Goal: Transaction & Acquisition: Purchase product/service

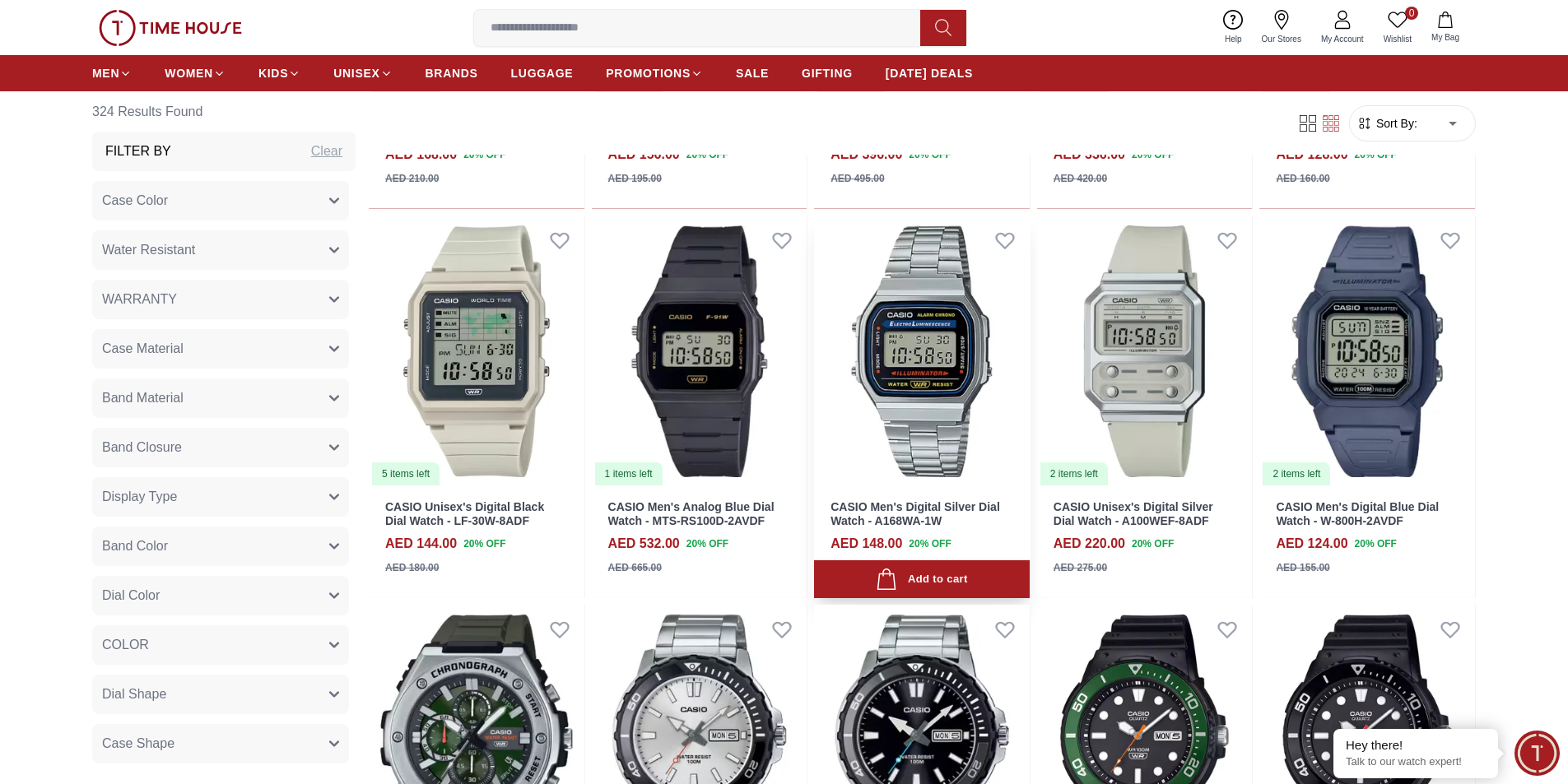
scroll to position [1316, 0]
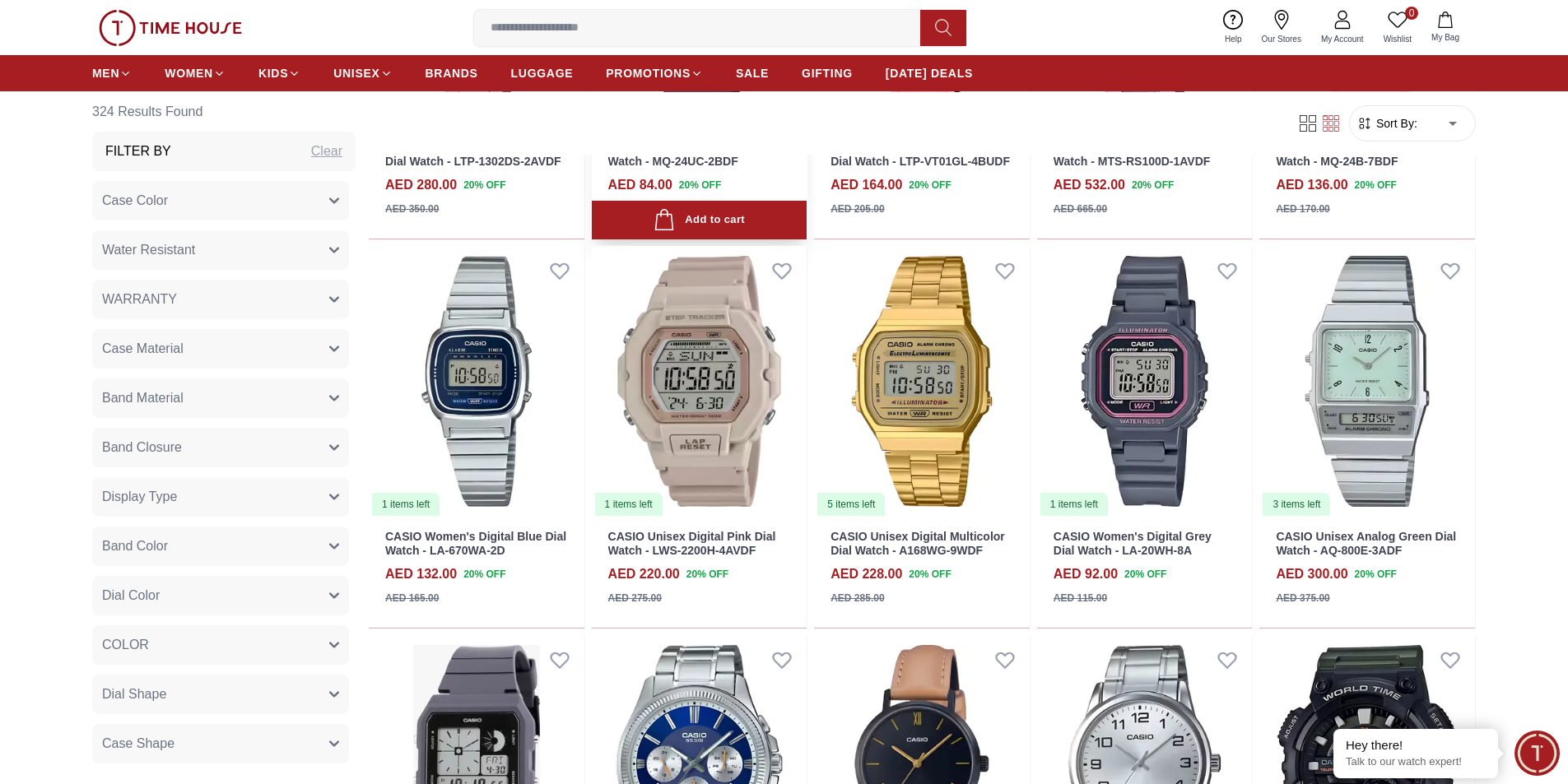
scroll to position [3208, 0]
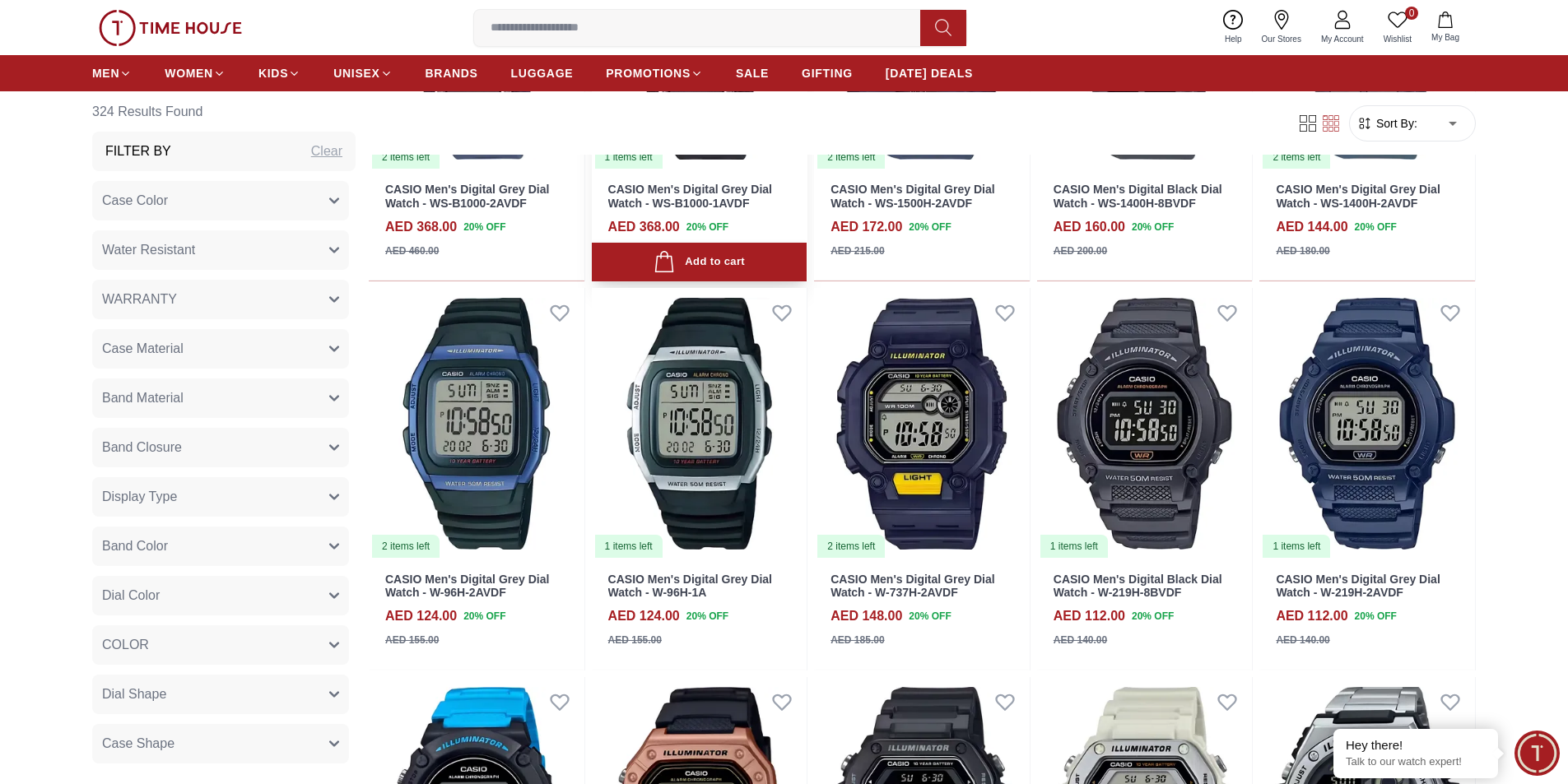
scroll to position [4688, 0]
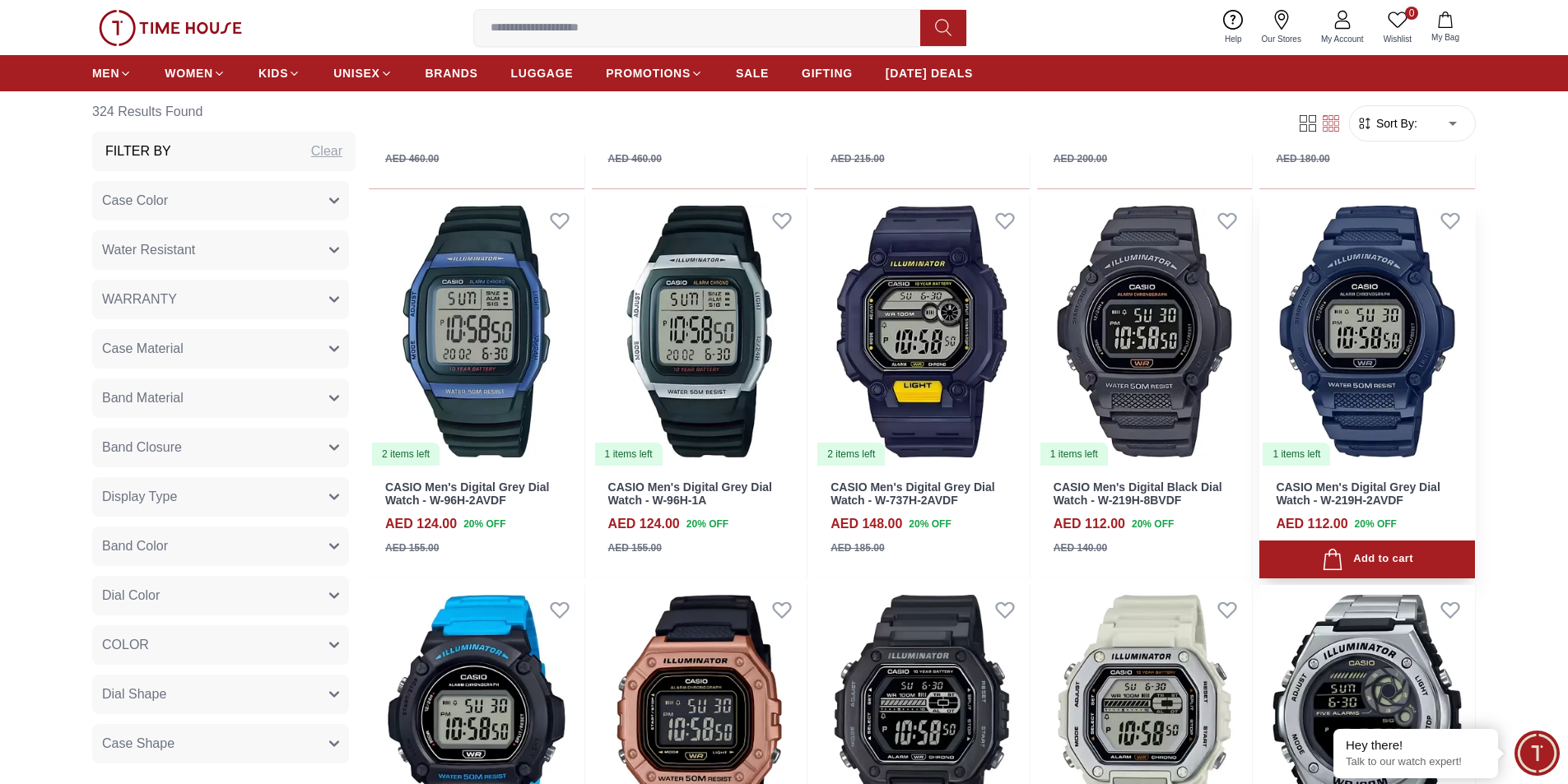
click at [1374, 382] on img at bounding box center [1366, 331] width 216 height 272
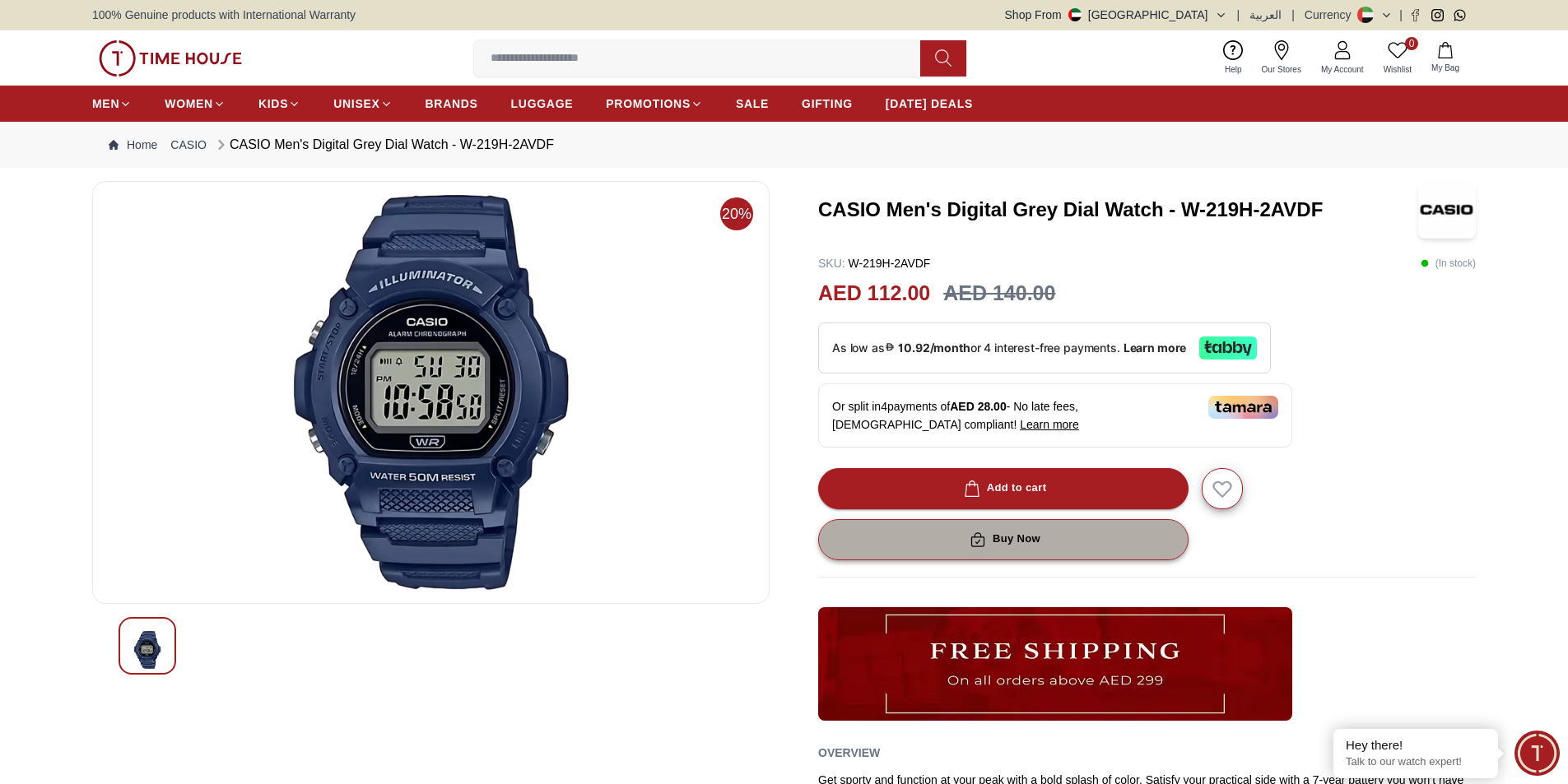
click at [912, 554] on button "Buy Now" at bounding box center [1003, 539] width 370 height 41
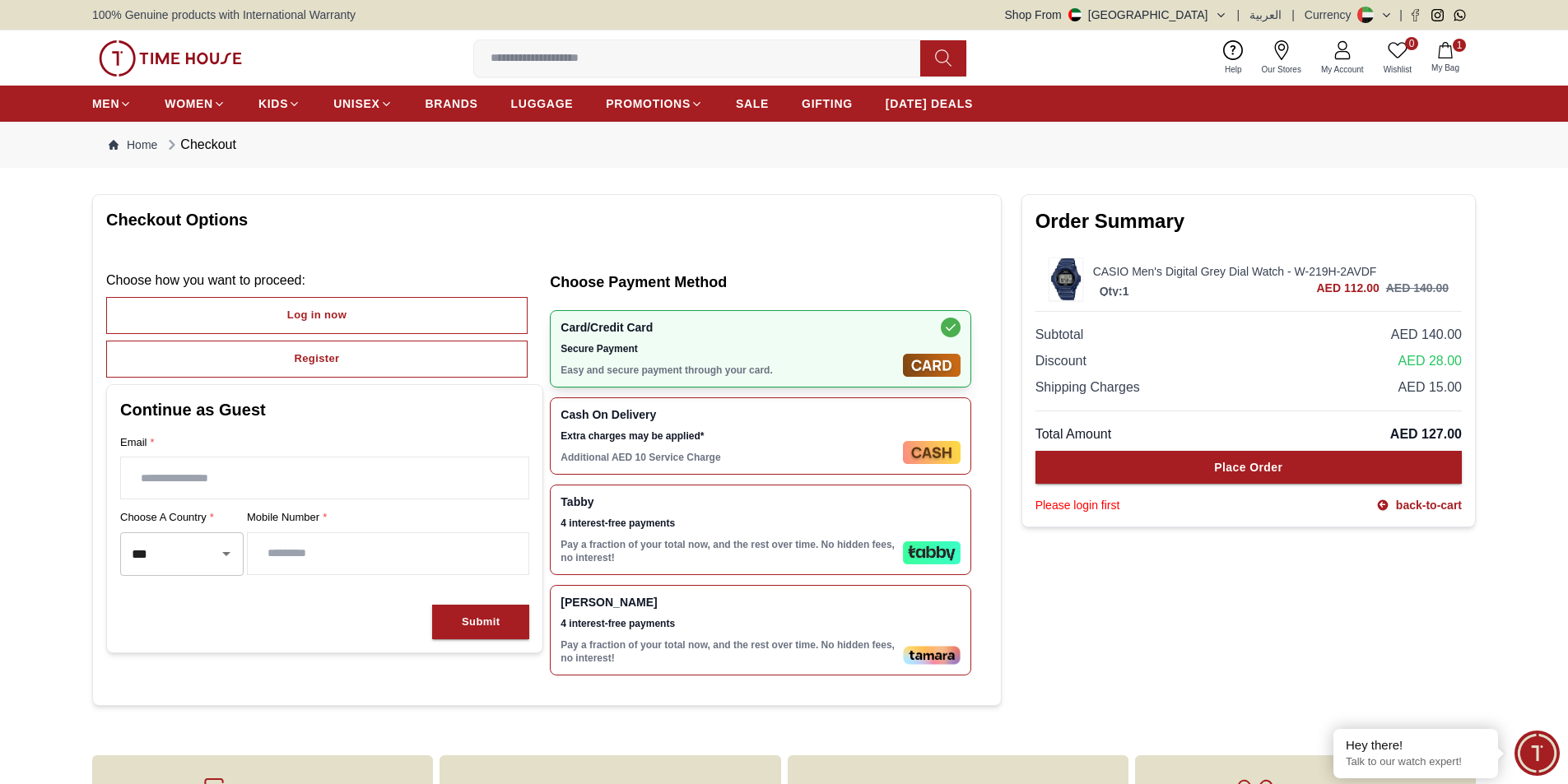
click at [1442, 49] on icon "button" at bounding box center [1444, 50] width 17 height 17
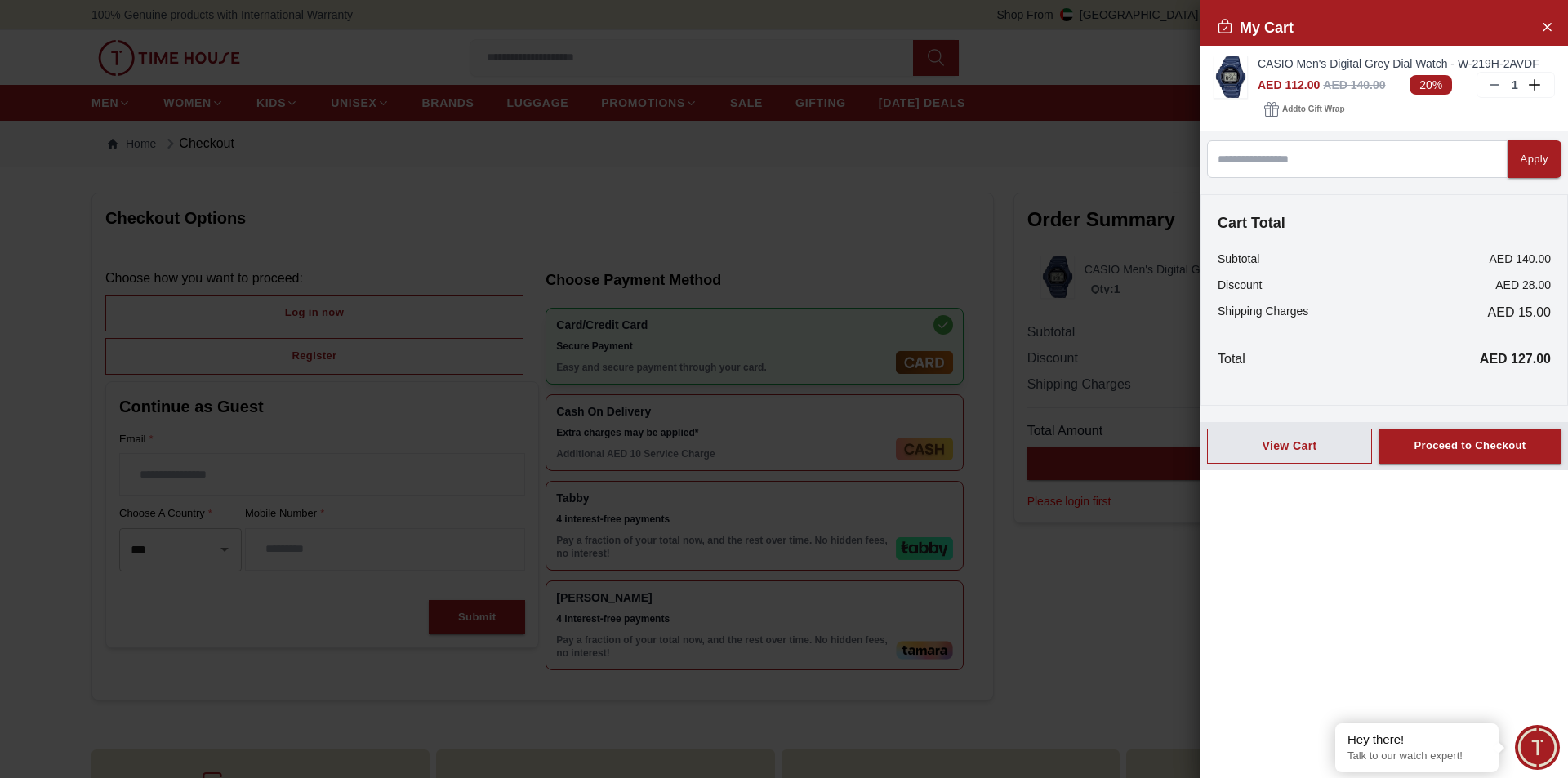
click at [1115, 352] on div at bounding box center [784, 389] width 1568 height 778
click at [1116, 610] on div at bounding box center [784, 389] width 1568 height 778
click at [1543, 20] on icon "Close Account" at bounding box center [1546, 26] width 13 height 20
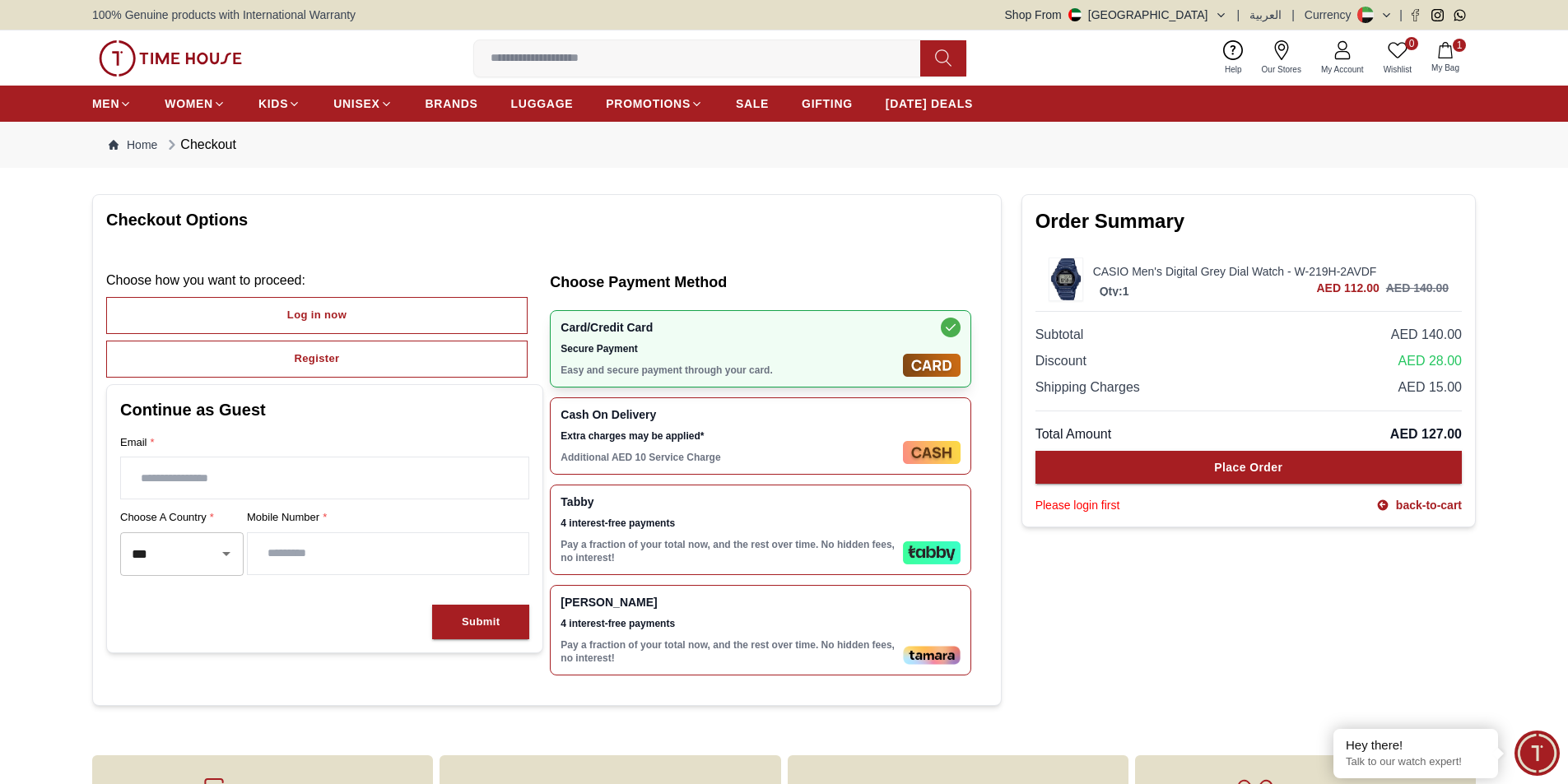
click at [1070, 279] on img at bounding box center [1066, 279] width 33 height 42
click at [1182, 286] on div "Qty: 1 AED 112.00 AED 140.00" at bounding box center [1271, 287] width 356 height 17
